Goal: Transaction & Acquisition: Register for event/course

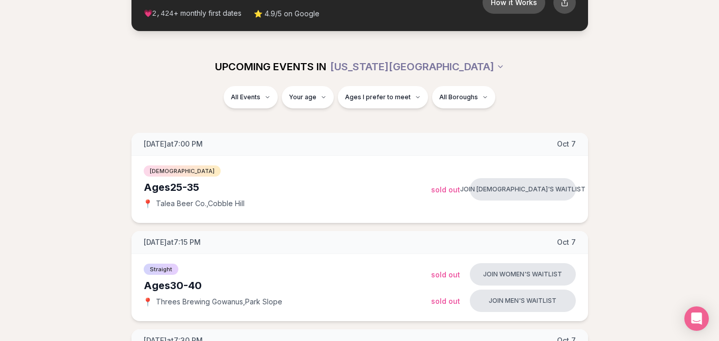
scroll to position [86, 0]
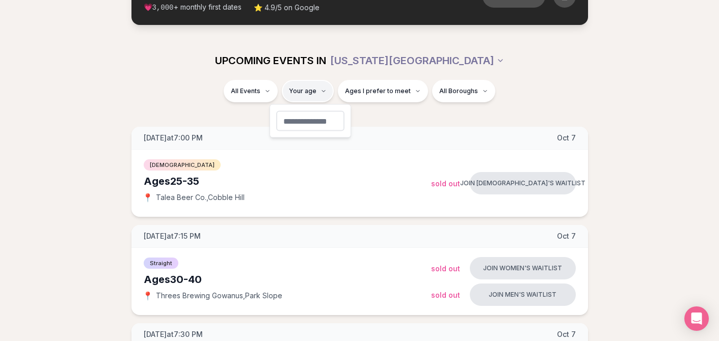
type input "**"
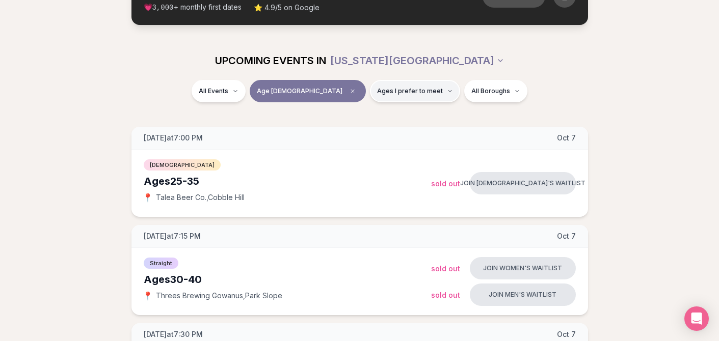
click at [377, 95] on span "Ages I prefer to meet" at bounding box center [410, 91] width 66 height 8
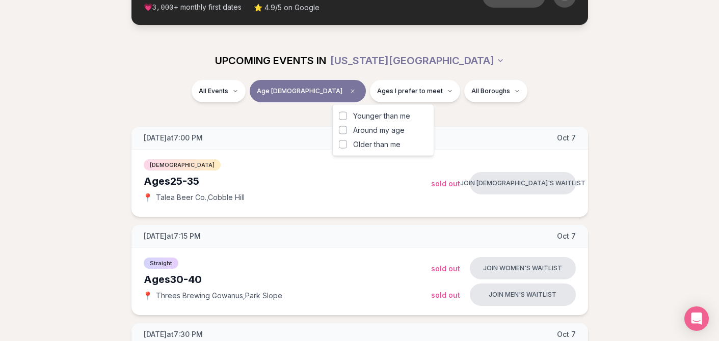
click at [371, 130] on span "Around my age" at bounding box center [378, 130] width 51 height 10
click at [347, 130] on button "Around my age" at bounding box center [343, 130] width 8 height 8
click at [371, 145] on span "Older than me" at bounding box center [376, 145] width 47 height 10
click at [347, 145] on button "Older than me" at bounding box center [343, 145] width 8 height 8
click at [485, 111] on div "All Events Age [DEMOGRAPHIC_DATA] Same age + Older All Boroughs" at bounding box center [359, 97] width 719 height 35
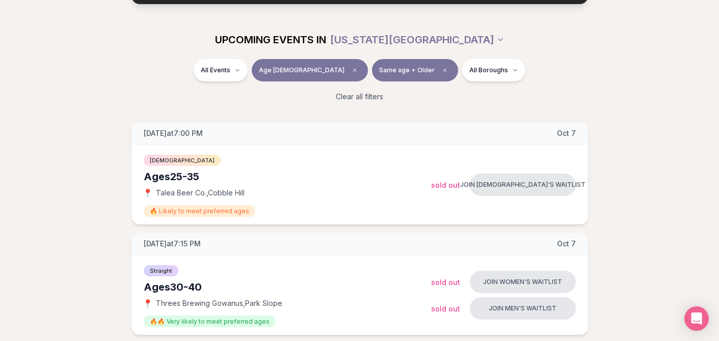
scroll to position [108, 0]
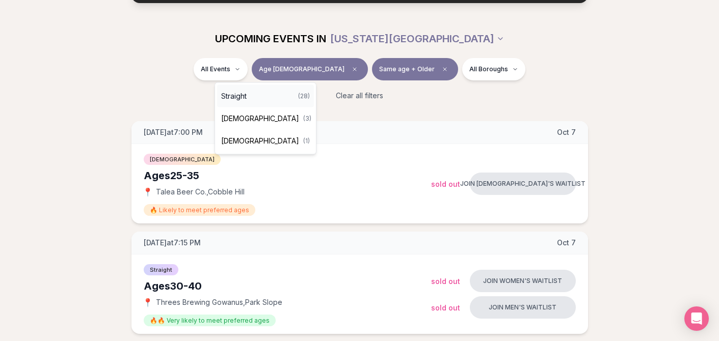
click at [251, 96] on div "Straight ( 28 )" at bounding box center [265, 96] width 97 height 22
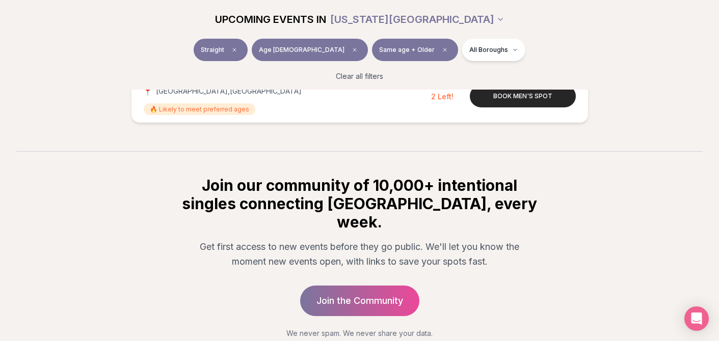
scroll to position [3215, 0]
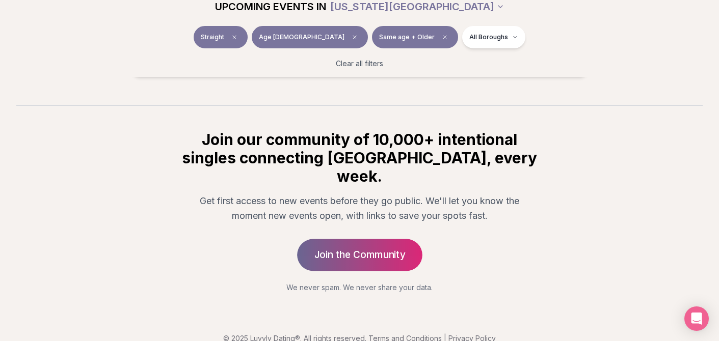
click at [403, 239] on link "Join the Community" at bounding box center [359, 255] width 125 height 32
